Goal: Information Seeking & Learning: Learn about a topic

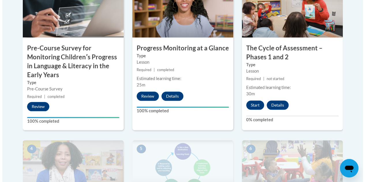
scroll to position [227, 0]
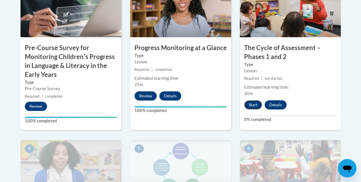
click at [253, 103] on button "Start" at bounding box center [253, 104] width 18 height 9
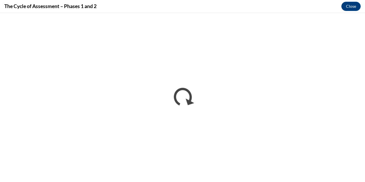
scroll to position [0, 0]
